Goal: Task Accomplishment & Management: Use online tool/utility

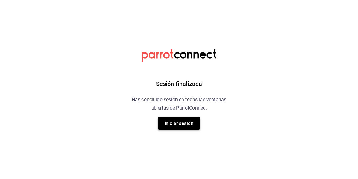
click at [173, 124] on button "Iniciar sesión" at bounding box center [179, 123] width 42 height 13
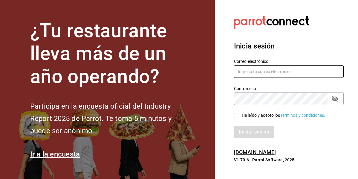
type input "mochomos.mitikah@grupocosteno.com"
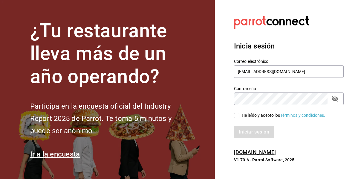
click at [236, 112] on div "He leído y acepto los Términos y condiciones." at bounding box center [285, 112] width 117 height 14
click at [237, 118] on input "He leído y acepto los Términos y condiciones." at bounding box center [236, 115] width 5 height 5
checkbox input "true"
click at [244, 128] on button "Iniciar sesión" at bounding box center [254, 132] width 41 height 13
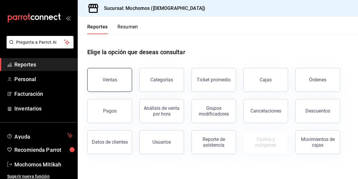
click at [105, 82] on button "Ventas" at bounding box center [109, 80] width 45 height 24
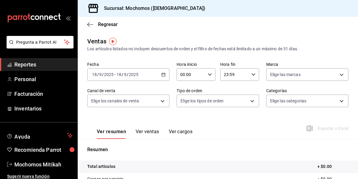
click at [162, 73] on icon "button" at bounding box center [163, 74] width 4 height 4
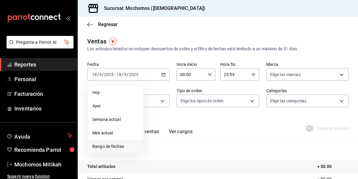
click at [110, 147] on span "Rango de fechas" at bounding box center [115, 146] width 46 height 6
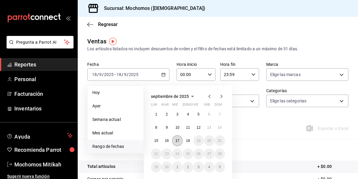
click at [179, 142] on abbr "17" at bounding box center [178, 140] width 4 height 4
click at [186, 142] on abbr "18" at bounding box center [188, 140] width 4 height 4
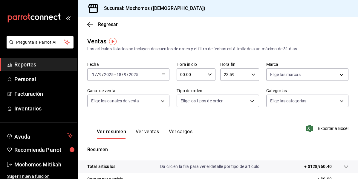
click at [208, 73] on icon "button" at bounding box center [210, 74] width 4 height 4
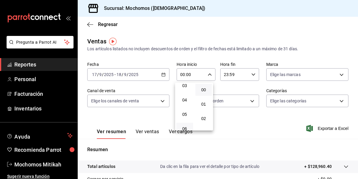
scroll to position [60, 0]
click at [186, 103] on span "05" at bounding box center [185, 101] width 10 height 5
type input "05:00"
click at [252, 75] on div at bounding box center [179, 89] width 358 height 179
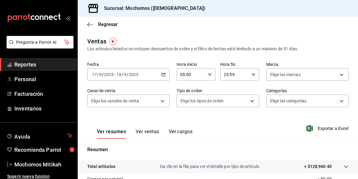
click at [252, 74] on div "00 01 02 03 04 05 06 07 08 09 10 11 12 13 14 15 16 17 18 19 20 21 22 23 00 01 0…" at bounding box center [179, 90] width 358 height 177
click at [252, 74] on icon "button" at bounding box center [253, 74] width 4 height 4
click at [228, 104] on span "05" at bounding box center [228, 101] width 10 height 5
click at [249, 92] on span "00" at bounding box center [247, 89] width 10 height 5
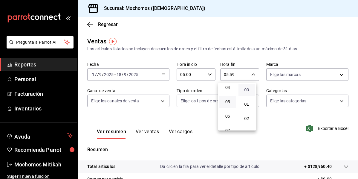
type input "05:00"
click at [231, 99] on span "05" at bounding box center [228, 101] width 10 height 5
click at [251, 91] on span "00" at bounding box center [247, 89] width 10 height 5
click at [263, 118] on div at bounding box center [179, 89] width 358 height 179
click at [312, 130] on span "Exportar a Excel" at bounding box center [328, 128] width 41 height 7
